Goal: Information Seeking & Learning: Learn about a topic

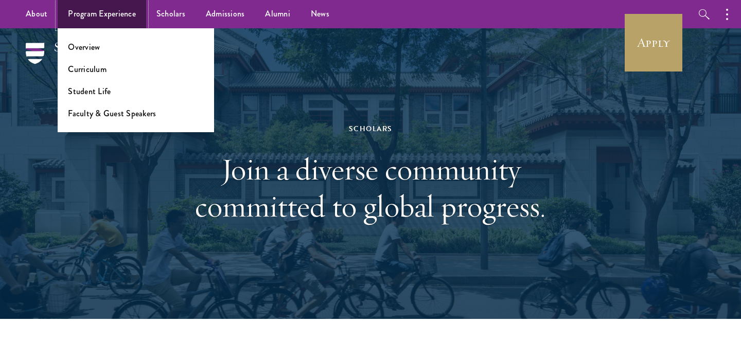
click at [94, 10] on link "Program Experience" at bounding box center [102, 14] width 88 height 28
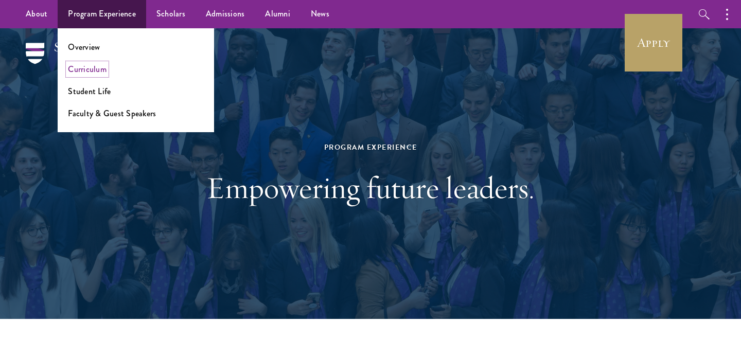
click at [92, 72] on link "Curriculum" at bounding box center [87, 69] width 39 height 12
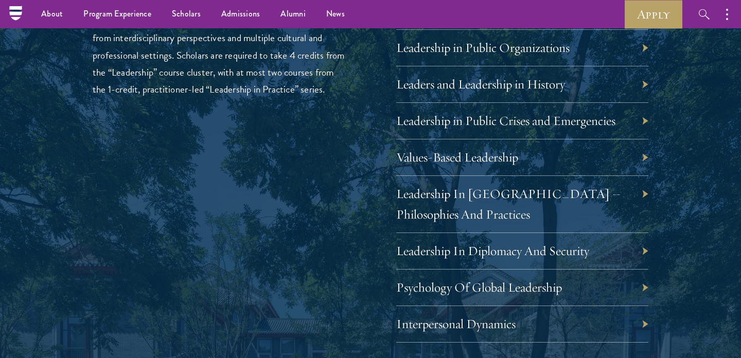
scroll to position [1661, 0]
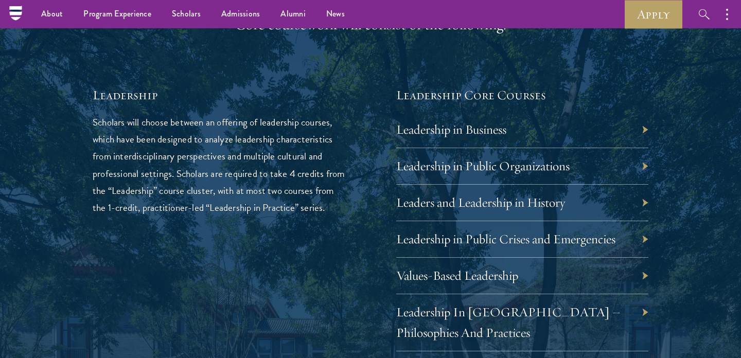
click at [204, 156] on p "Scholars will choose between an offering of leadership courses, which have been…" at bounding box center [219, 165] width 252 height 102
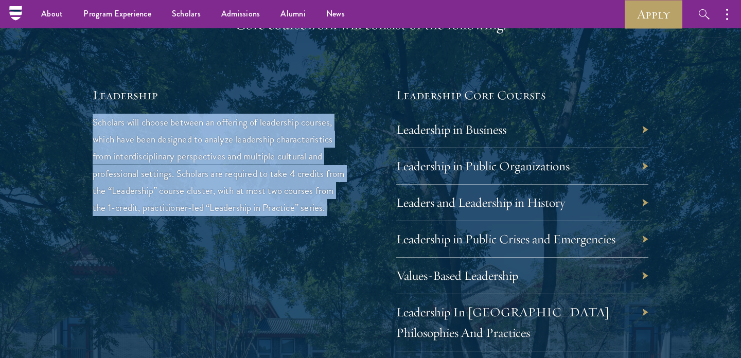
click at [204, 156] on p "Scholars will choose between an offering of leadership courses, which have been…" at bounding box center [219, 165] width 252 height 102
click at [237, 149] on p "Scholars will choose between an offering of leadership courses, which have been…" at bounding box center [219, 165] width 252 height 102
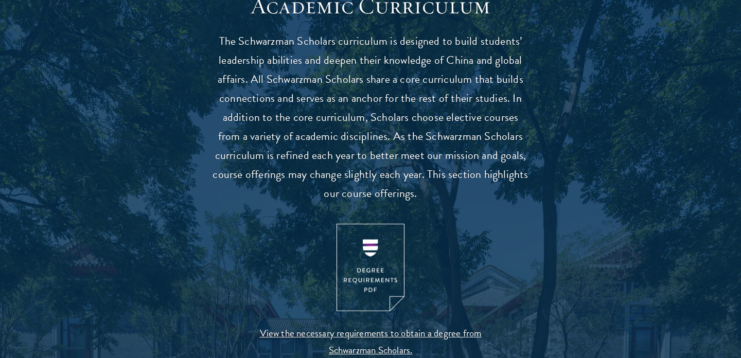
scroll to position [957, 0]
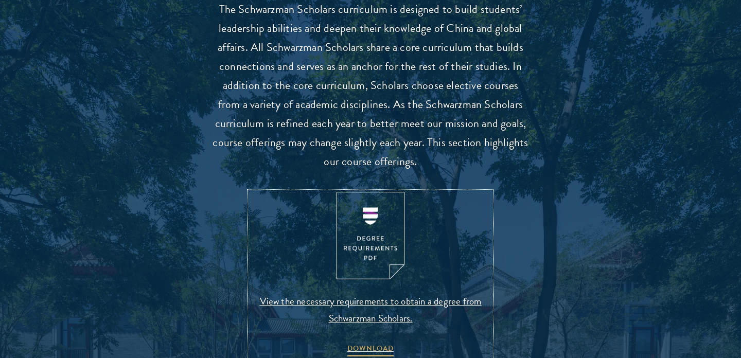
click at [354, 250] on img at bounding box center [370, 236] width 68 height 88
click at [374, 94] on p "The Schwarzman Scholars curriculum is designed to build students’ leadership ab…" at bounding box center [370, 85] width 319 height 171
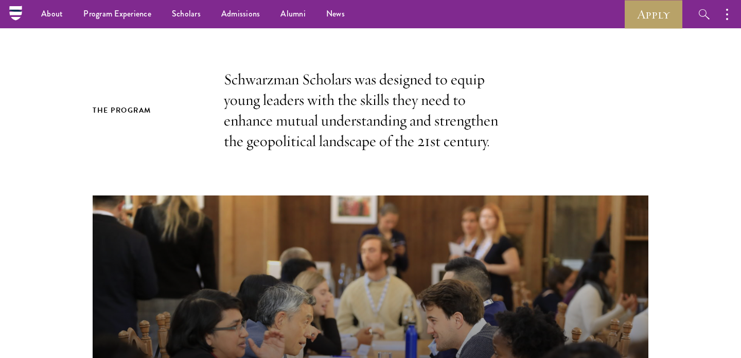
scroll to position [214, 0]
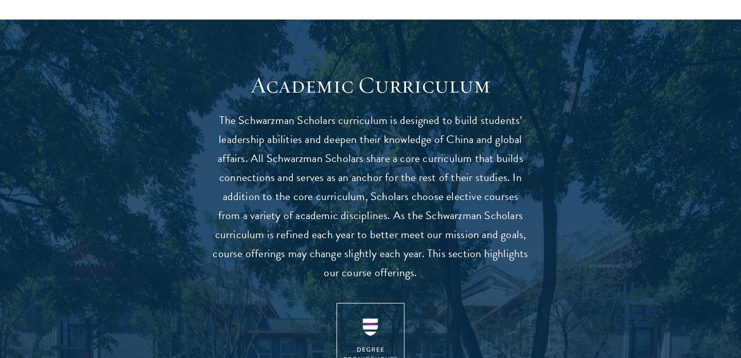
click at [386, 167] on p "The Schwarzman Scholars curriculum is designed to build students’ leadership ab…" at bounding box center [370, 196] width 319 height 171
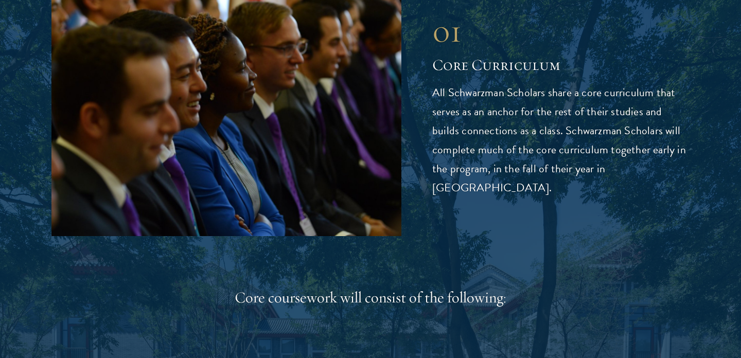
scroll to position [1393, 0]
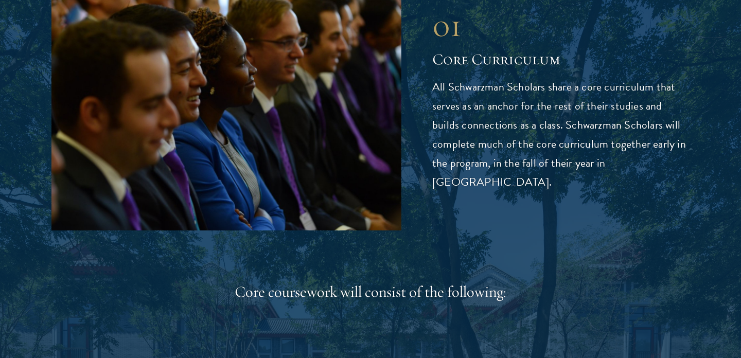
click at [522, 93] on p "All Schwarzman Scholars share a core curriculum that serves as an anchor for th…" at bounding box center [560, 135] width 257 height 114
click at [538, 147] on p "All Schwarzman Scholars share a core curriculum that serves as an anchor for th…" at bounding box center [560, 135] width 257 height 114
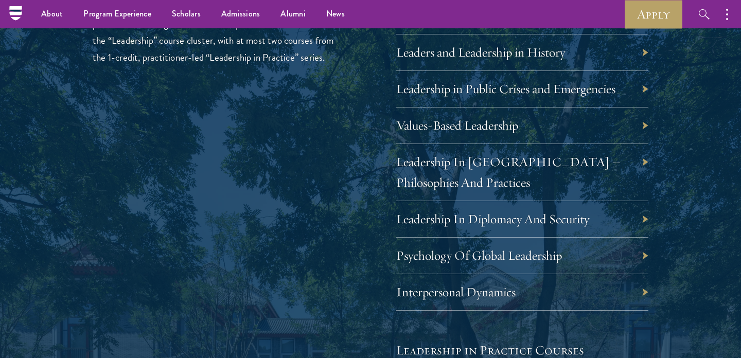
scroll to position [1706, 0]
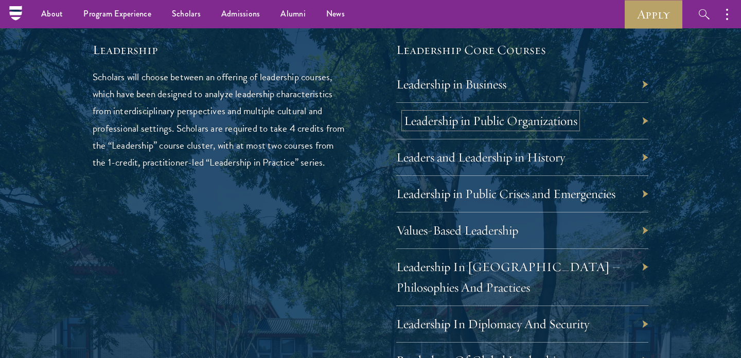
click at [441, 119] on link "Leadership in Public Organizations" at bounding box center [490, 121] width 173 height 16
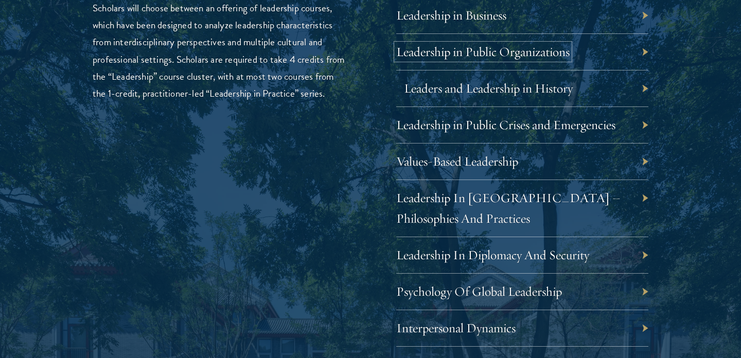
scroll to position [1787, 0]
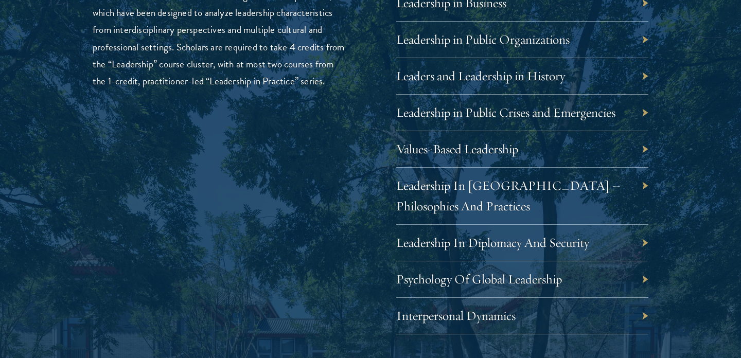
click at [499, 175] on div "Leadership In China – Philosophies And Practices" at bounding box center [522, 196] width 252 height 57
click at [505, 185] on link "Leadership In China – Philosophies And Practices" at bounding box center [516, 195] width 224 height 37
drag, startPoint x: 403, startPoint y: 209, endPoint x: 394, endPoint y: 207, distance: 9.0
click at [402, 209] on link "Leadership In China – Philosophies And Practices" at bounding box center [508, 195] width 224 height 37
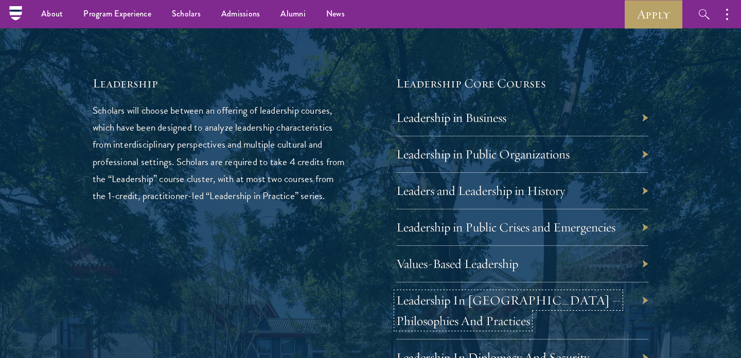
scroll to position [1653, 0]
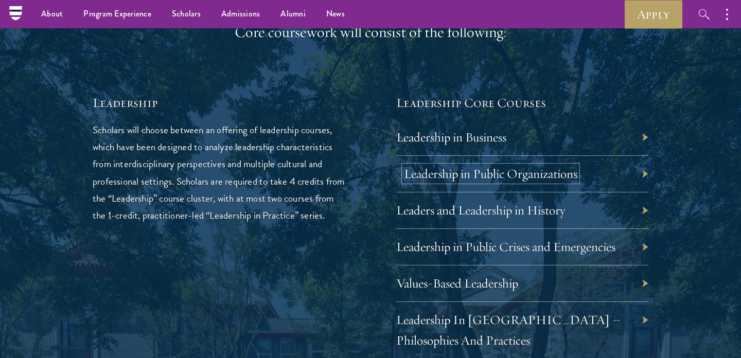
click at [465, 171] on link "Leadership in Public Organizations" at bounding box center [490, 174] width 173 height 16
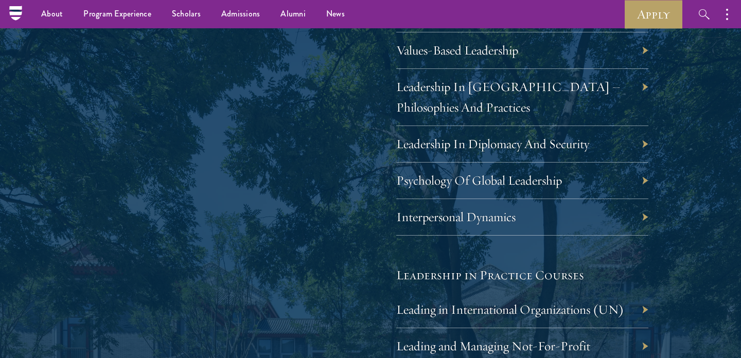
scroll to position [1873, 0]
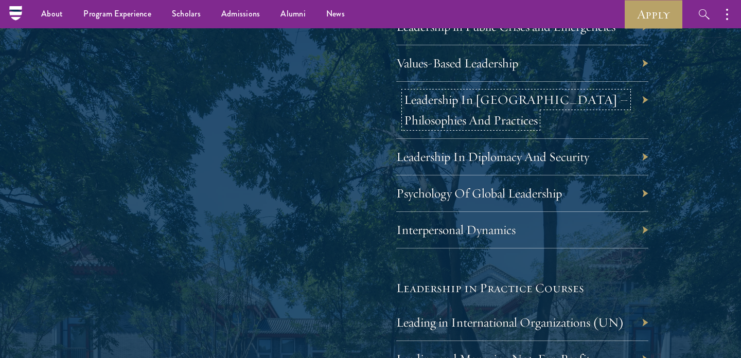
click at [422, 121] on link "Leadership In China – Philosophies And Practices" at bounding box center [516, 110] width 224 height 37
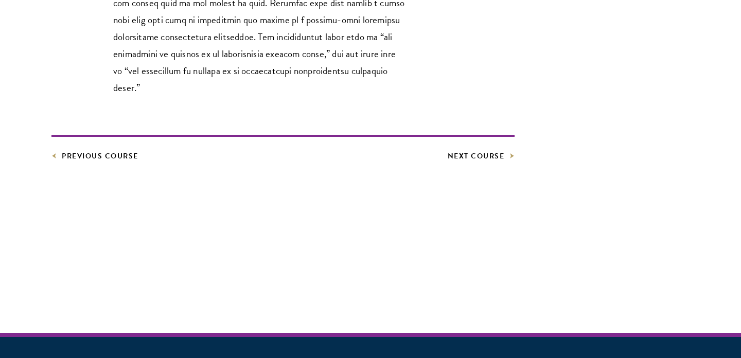
scroll to position [678, 0]
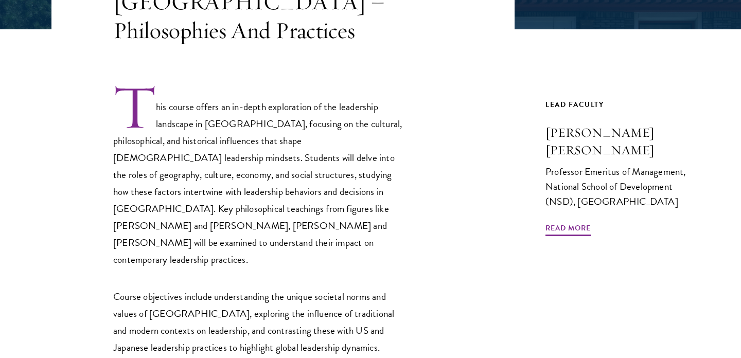
scroll to position [294, 0]
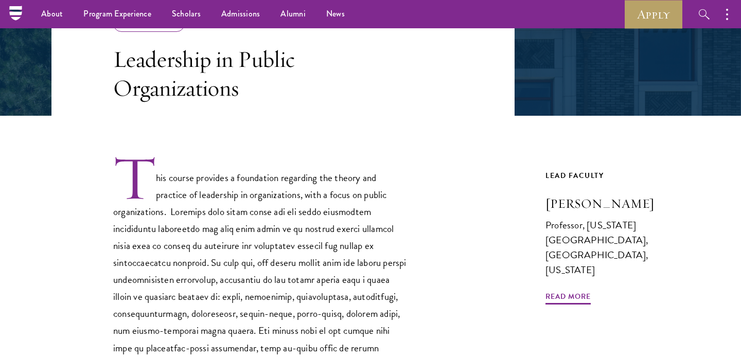
scroll to position [95, 0]
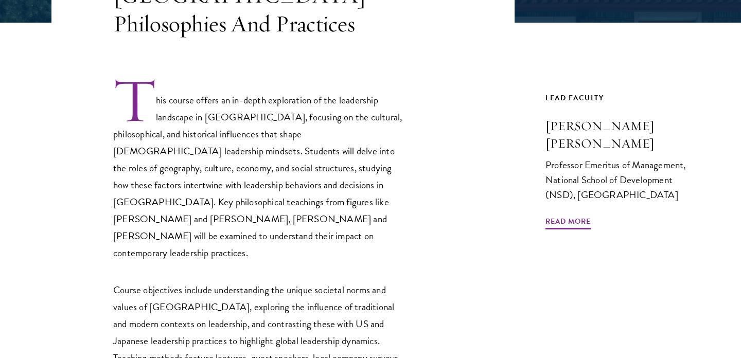
scroll to position [309, 0]
